Goal: Check status: Check status

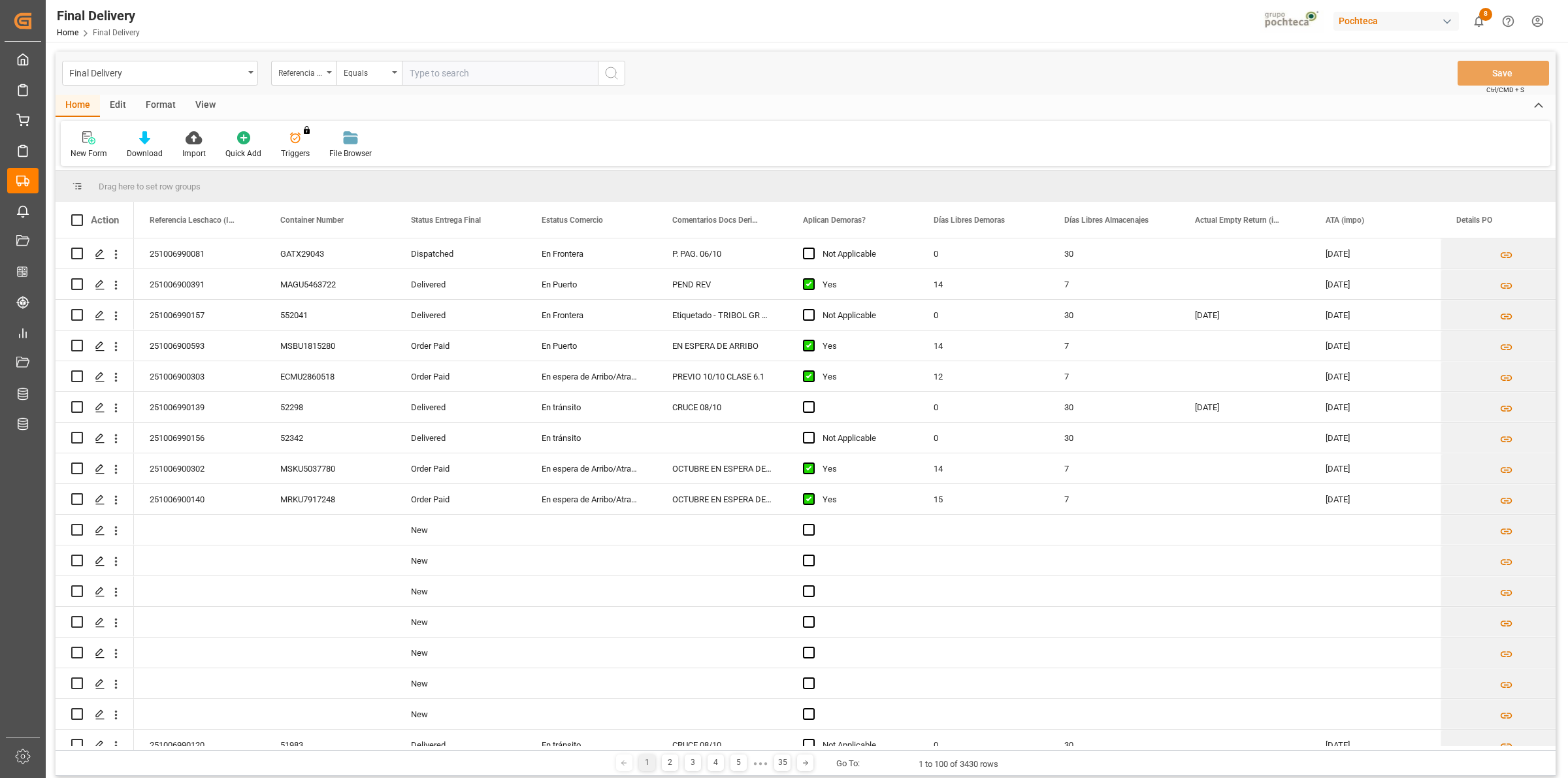
click at [200, 109] on div "View" at bounding box center [205, 106] width 39 height 22
click at [89, 146] on div "Default" at bounding box center [83, 145] width 45 height 29
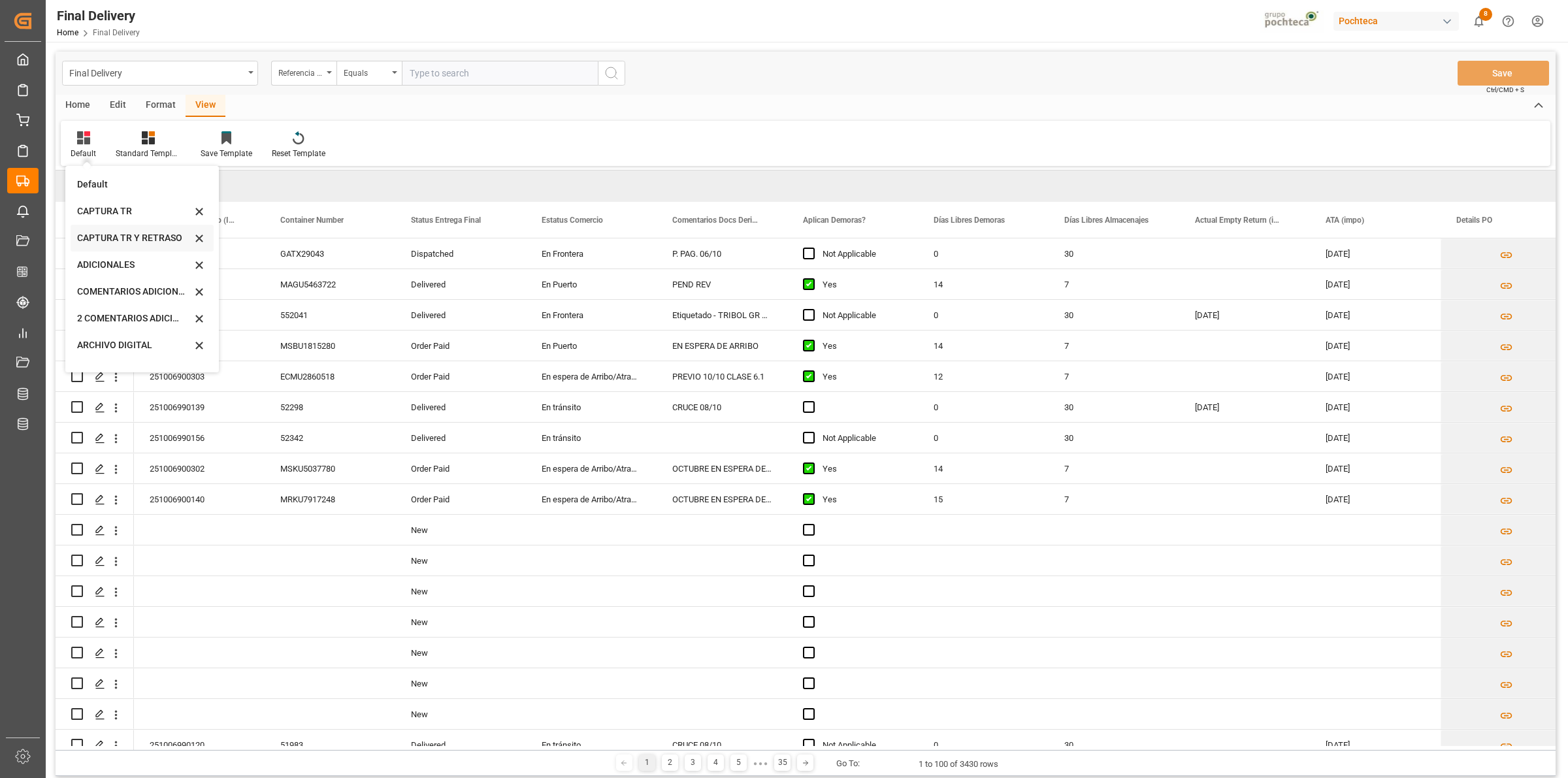
click at [142, 247] on div "CAPTURA TR Y RETRASO" at bounding box center [142, 238] width 143 height 27
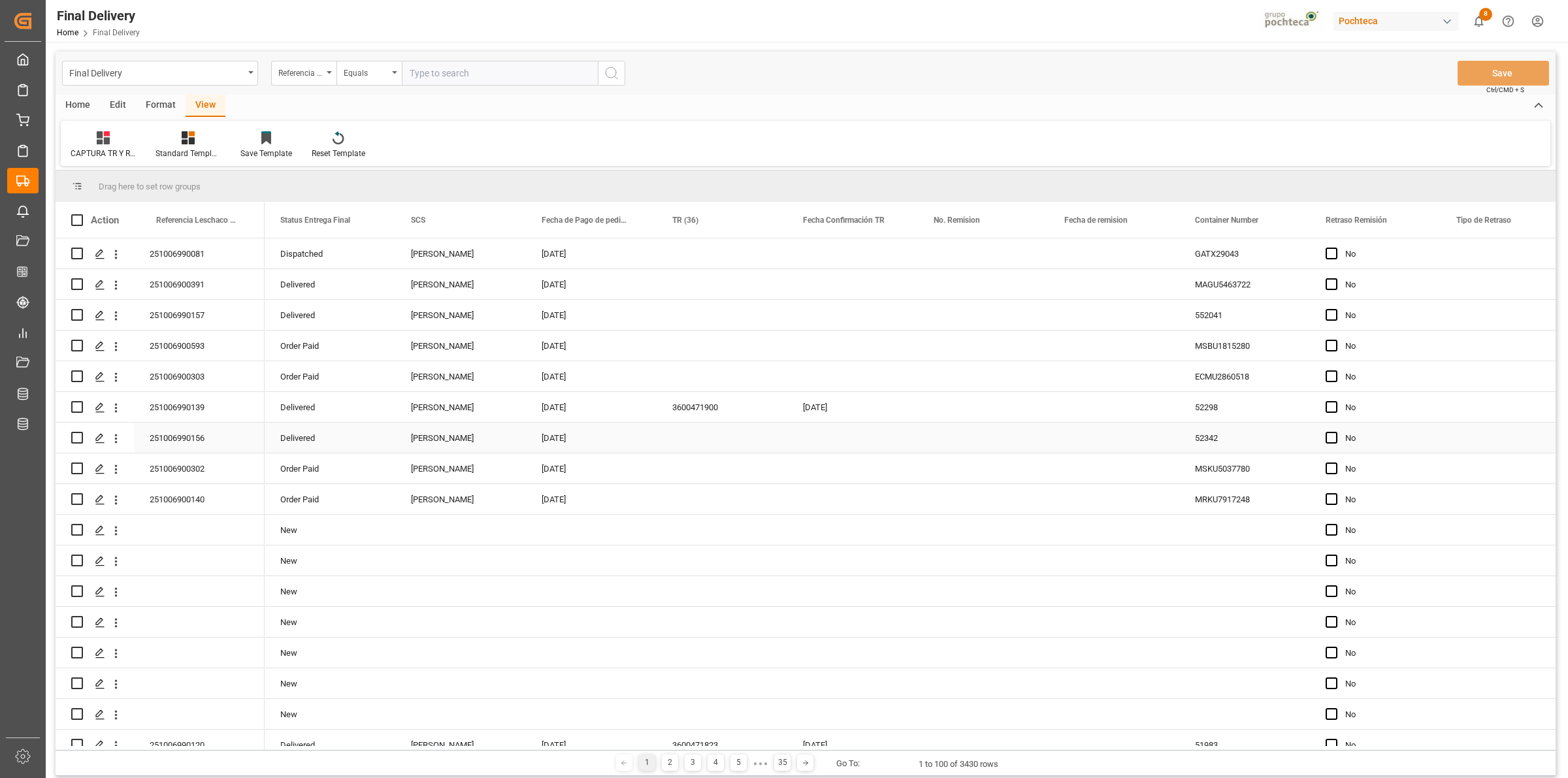
click at [700, 438] on div "Press SPACE to select this row." at bounding box center [721, 437] width 130 height 30
click at [807, 439] on div "Press SPACE to select this row." at bounding box center [852, 437] width 130 height 30
click at [97, 445] on div "Press SPACE to select this row." at bounding box center [99, 438] width 19 height 24
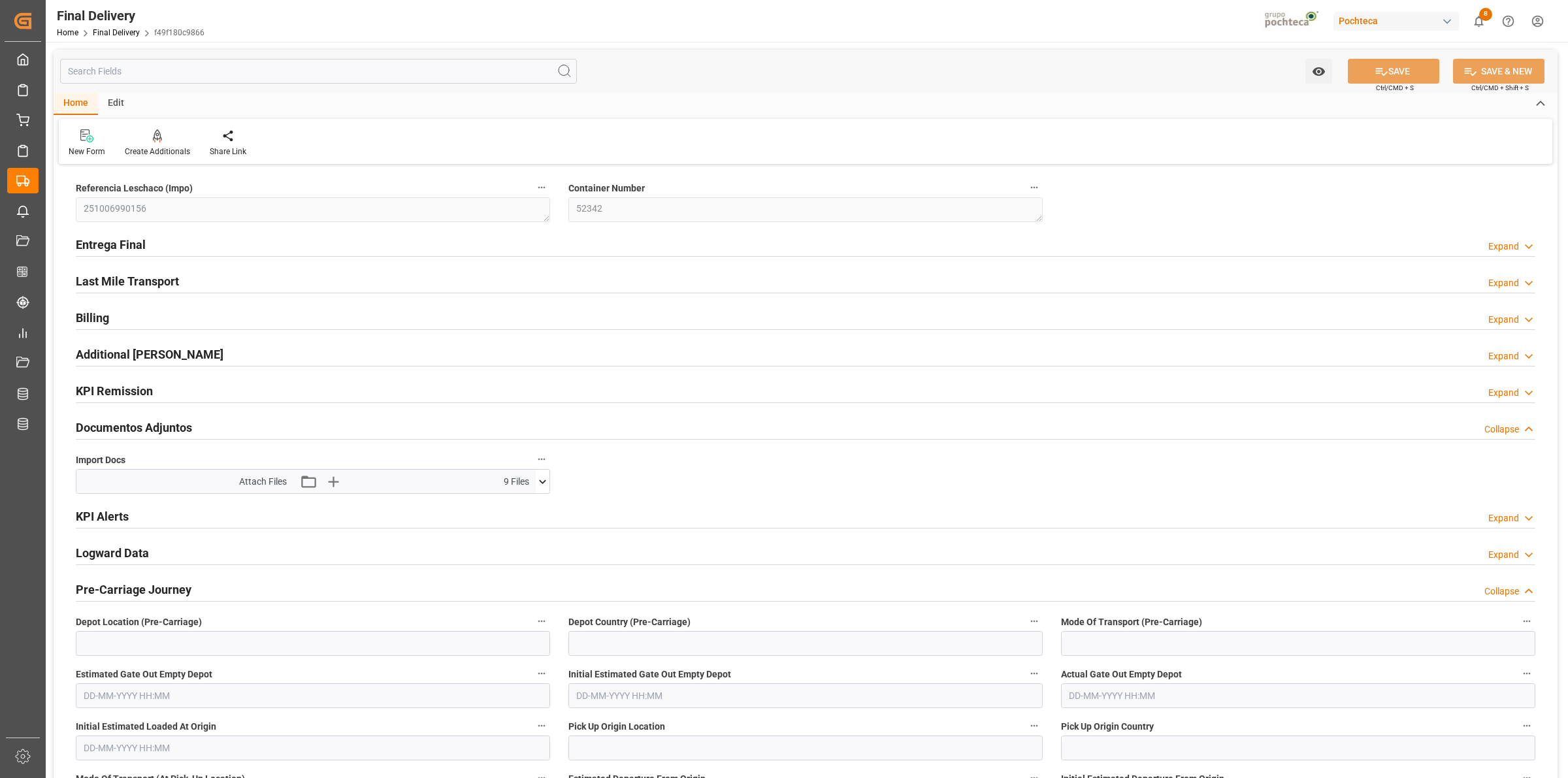
click at [540, 484] on icon at bounding box center [543, 481] width 13 height 13
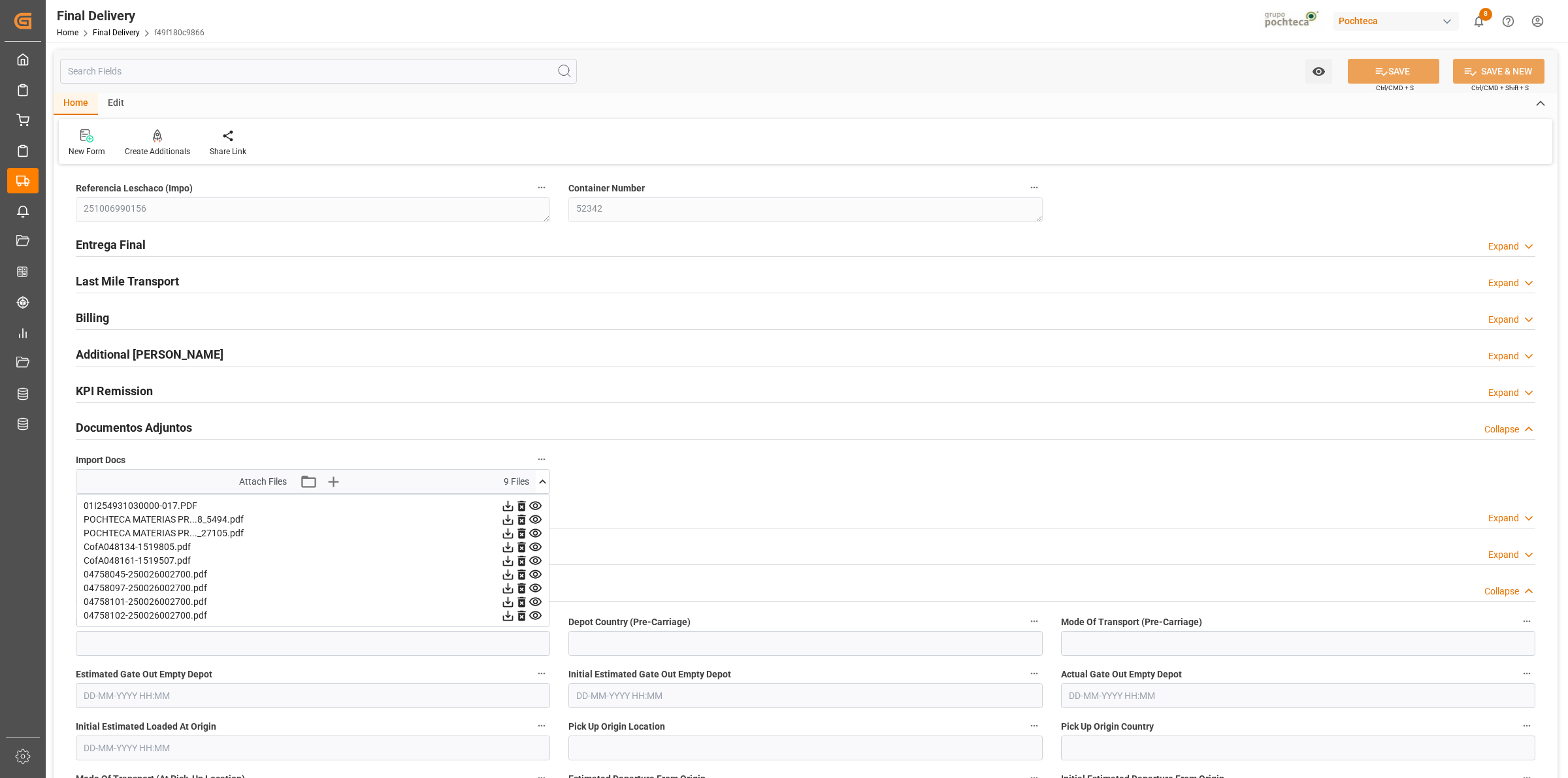
click at [507, 522] on icon at bounding box center [508, 520] width 10 height 10
click at [505, 533] on icon at bounding box center [508, 534] width 13 height 13
click at [505, 548] on icon at bounding box center [508, 547] width 13 height 13
click at [505, 563] on icon at bounding box center [508, 560] width 13 height 13
